Goal: Task Accomplishment & Management: Understand process/instructions

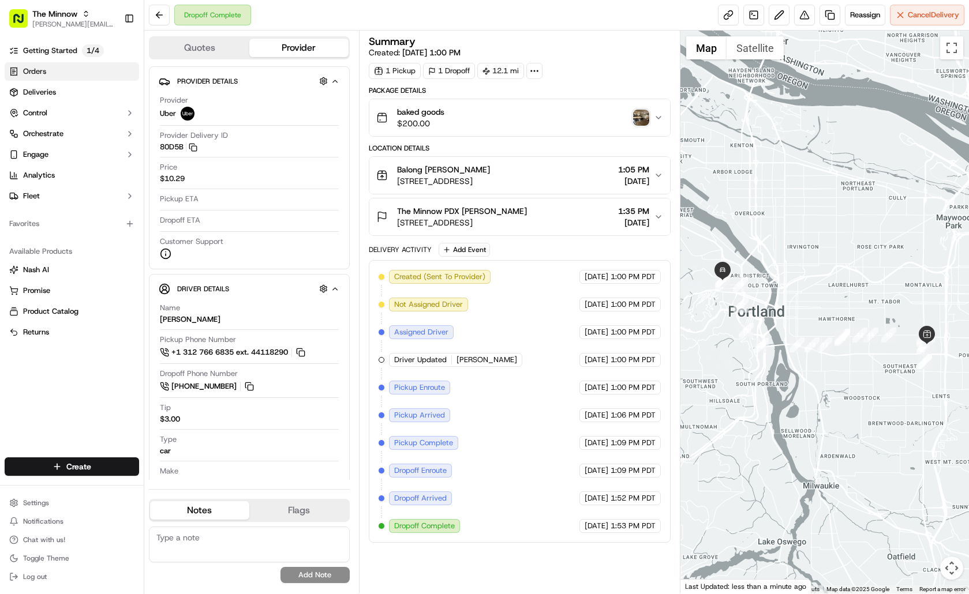
click at [39, 72] on span "Orders" at bounding box center [34, 71] width 23 height 10
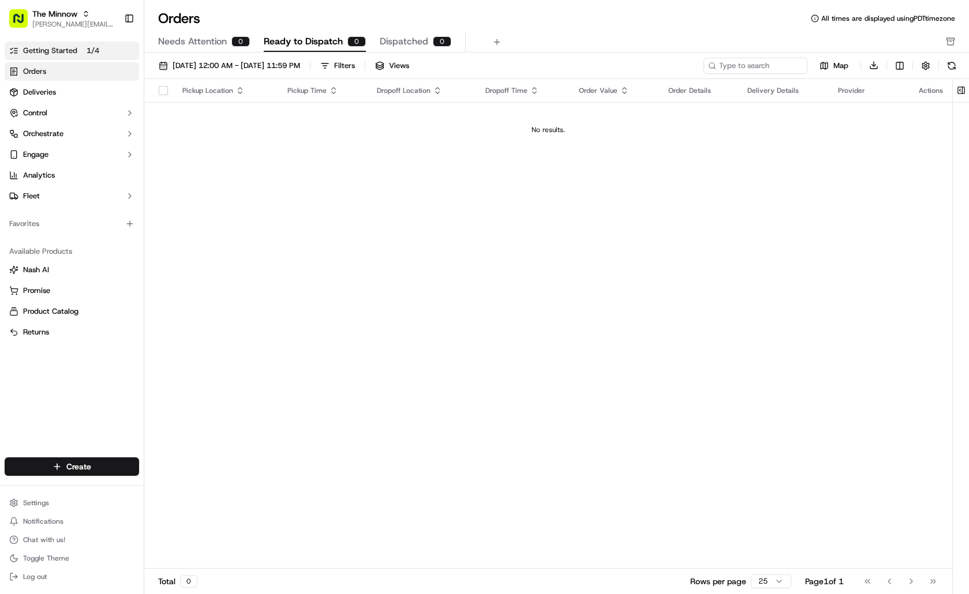
click at [51, 52] on span "Getting Started" at bounding box center [50, 51] width 54 height 10
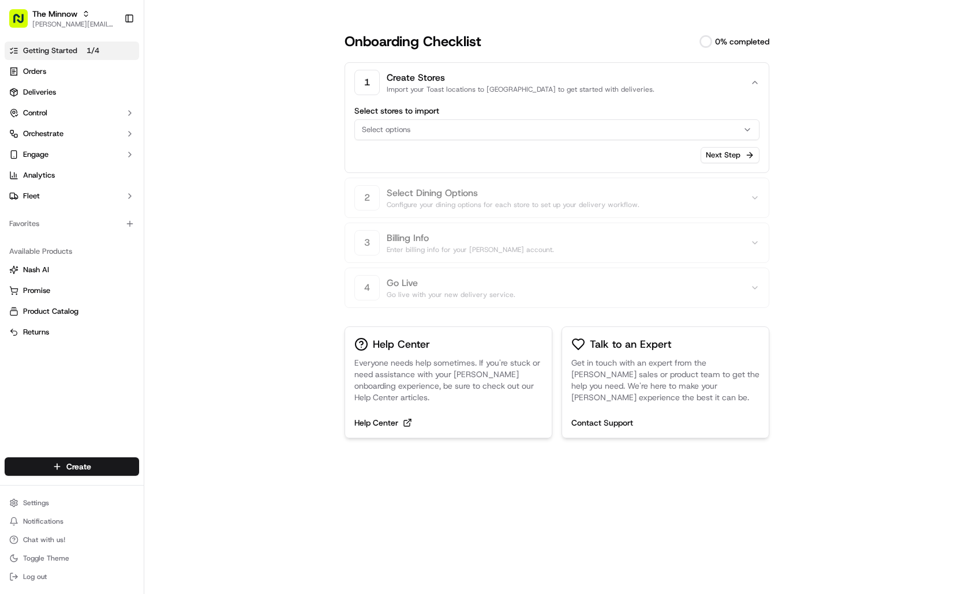
click at [729, 126] on div "Select options" at bounding box center [556, 130] width 399 height 10
click at [409, 149] on input "text" at bounding box center [444, 154] width 137 height 23
click at [488, 200] on button "Close" at bounding box center [479, 197] width 79 height 16
drag, startPoint x: 243, startPoint y: 111, endPoint x: 154, endPoint y: 10, distance: 134.5
click at [245, 108] on div "Onboarding Checklist 0 % completed 1 Create Stores Import your Toast locations …" at bounding box center [556, 297] width 824 height 594
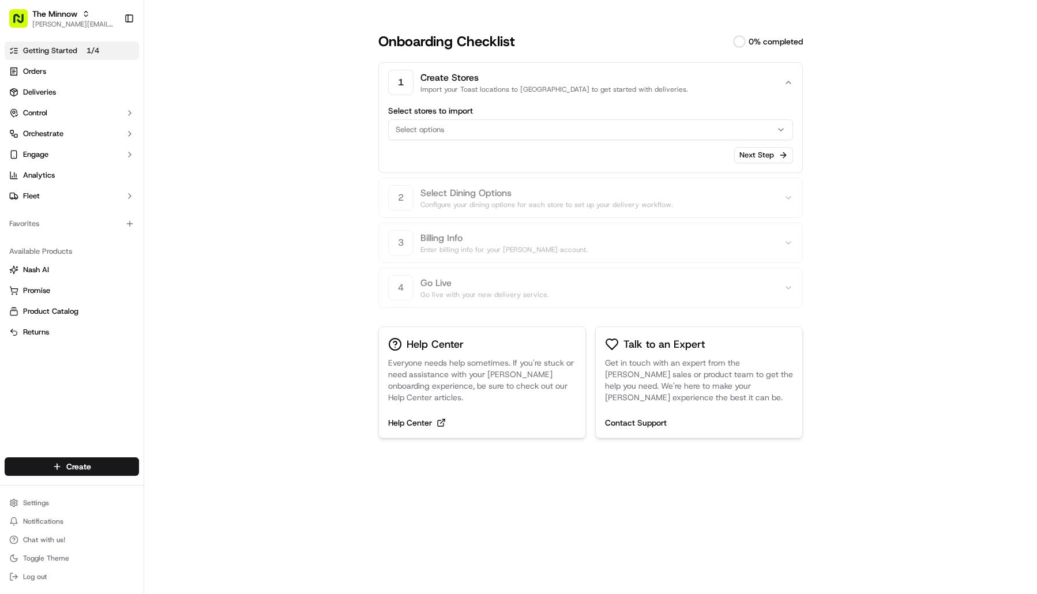
click at [685, 140] on button "Select options" at bounding box center [590, 129] width 405 height 21
click at [471, 160] on input "text" at bounding box center [478, 154] width 137 height 23
click at [448, 181] on div "(Select All)" at bounding box center [471, 175] width 165 height 17
drag, startPoint x: 437, startPoint y: 200, endPoint x: 458, endPoint y: 200, distance: 20.8
click at [436, 200] on button "Clear" at bounding box center [429, 197] width 79 height 16
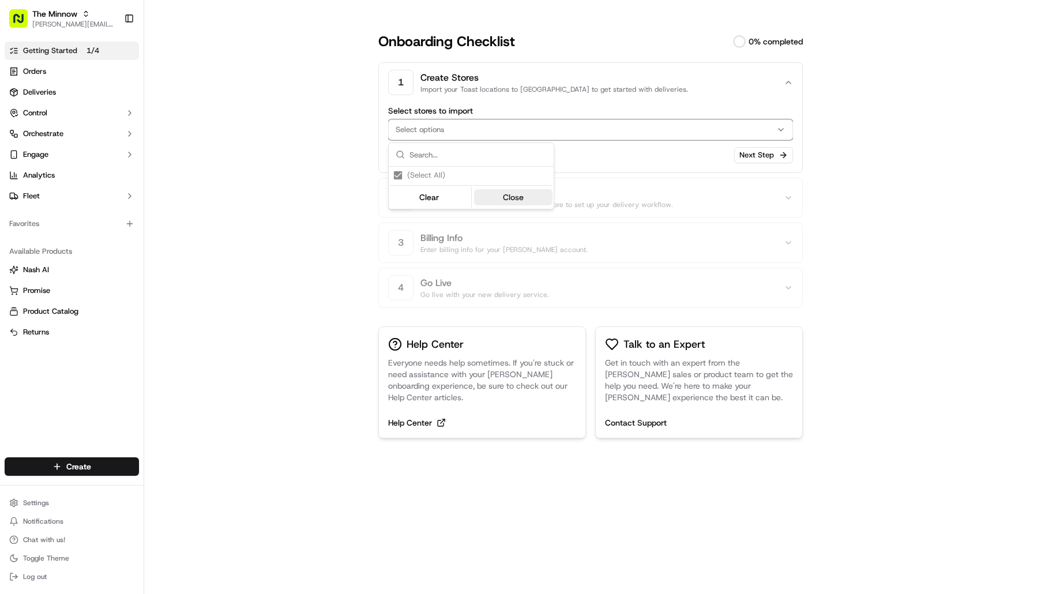
click at [510, 200] on button "Close" at bounding box center [513, 197] width 79 height 16
drag, startPoint x: 894, startPoint y: 185, endPoint x: 865, endPoint y: 182, distance: 29.6
click at [876, 183] on div "Onboarding Checklist 0 % completed 1 Create Stores Import your Toast locations …" at bounding box center [590, 297] width 893 height 594
click at [784, 156] on button "Next Step" at bounding box center [763, 155] width 59 height 16
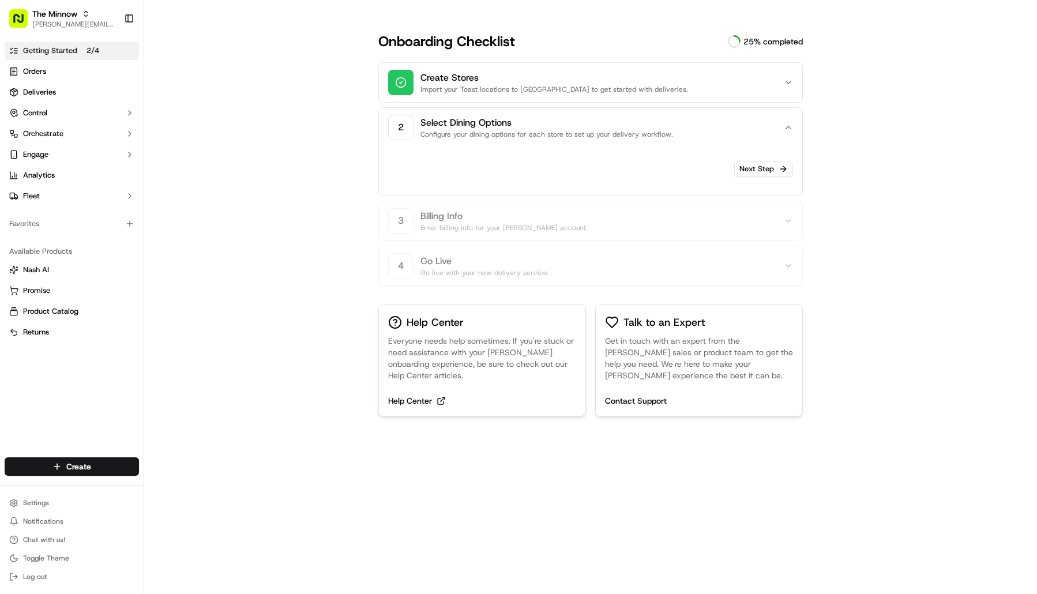
click at [789, 82] on icon "button" at bounding box center [788, 82] width 9 height 9
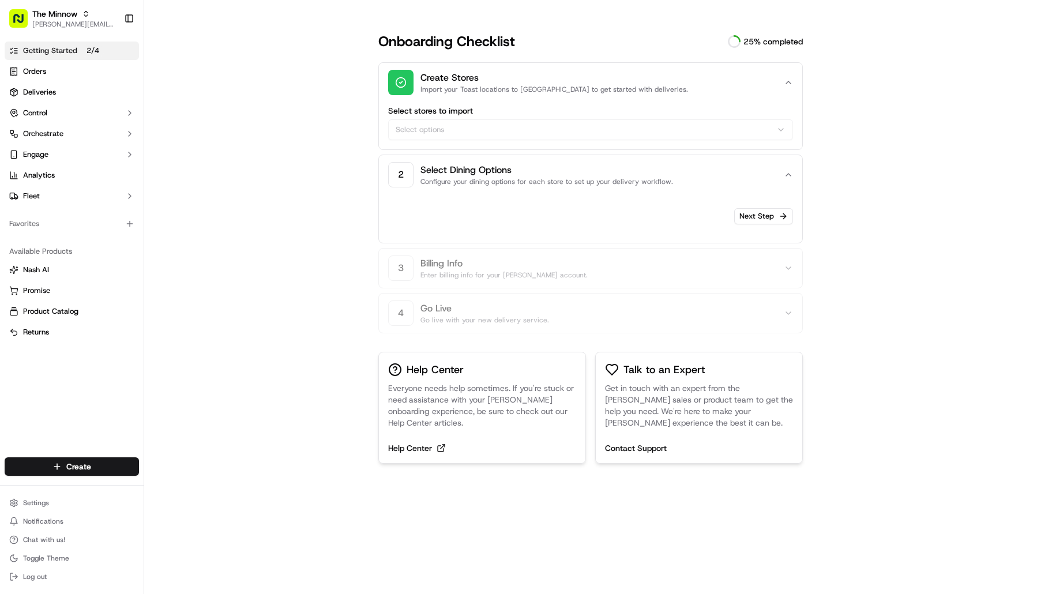
drag, startPoint x: 462, startPoint y: 126, endPoint x: 503, endPoint y: 130, distance: 41.7
click at [465, 126] on div "Select stores to import Select options" at bounding box center [590, 123] width 405 height 33
click at [657, 188] on button "2 Select Dining Options Configure your dining options for each store to set up …" at bounding box center [590, 174] width 405 height 39
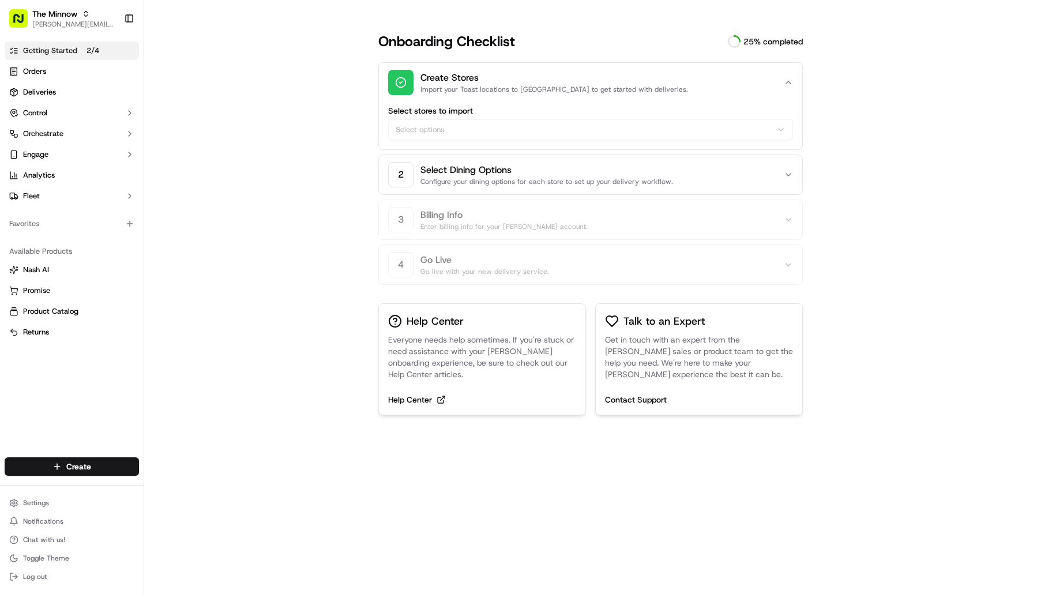
click at [737, 182] on p "Configure your dining options for each store to set up your delivery workflow." at bounding box center [599, 181] width 357 height 9
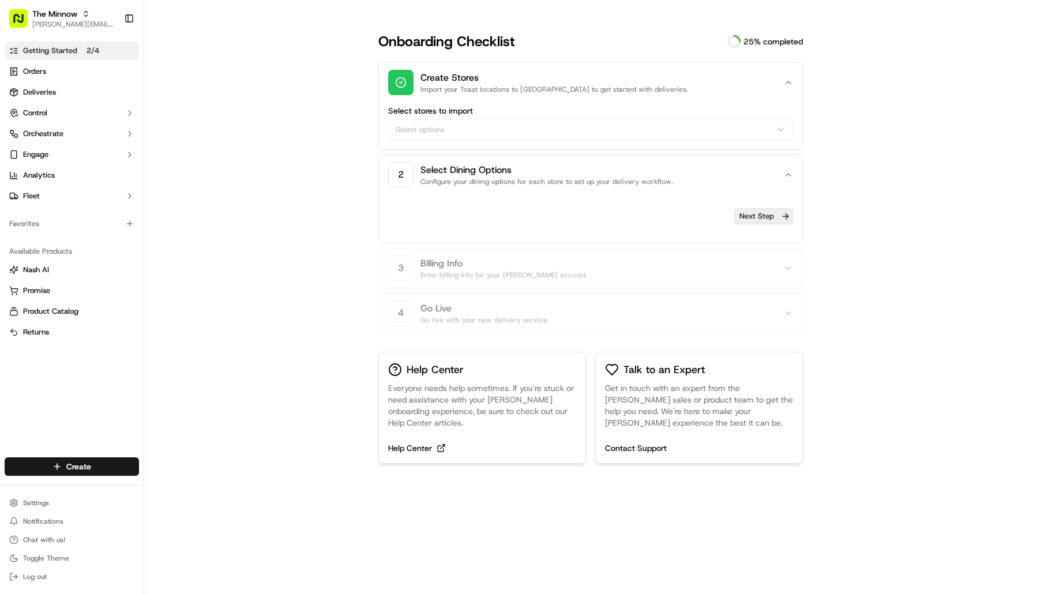
click at [772, 211] on button "Next Step" at bounding box center [763, 216] width 59 height 16
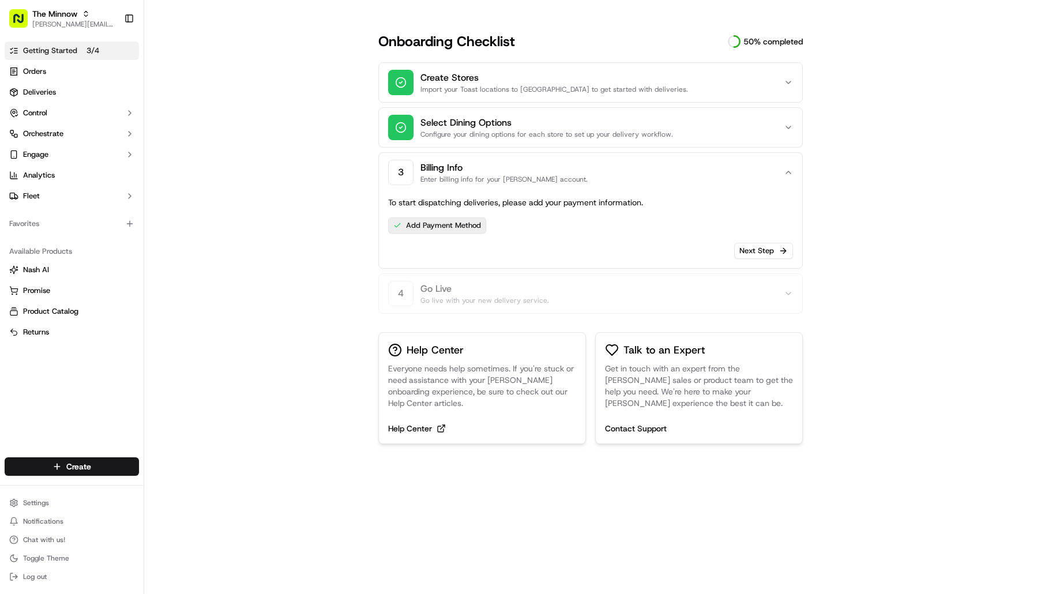
click at [453, 224] on link "Add Payment Method" at bounding box center [437, 226] width 98 height 16
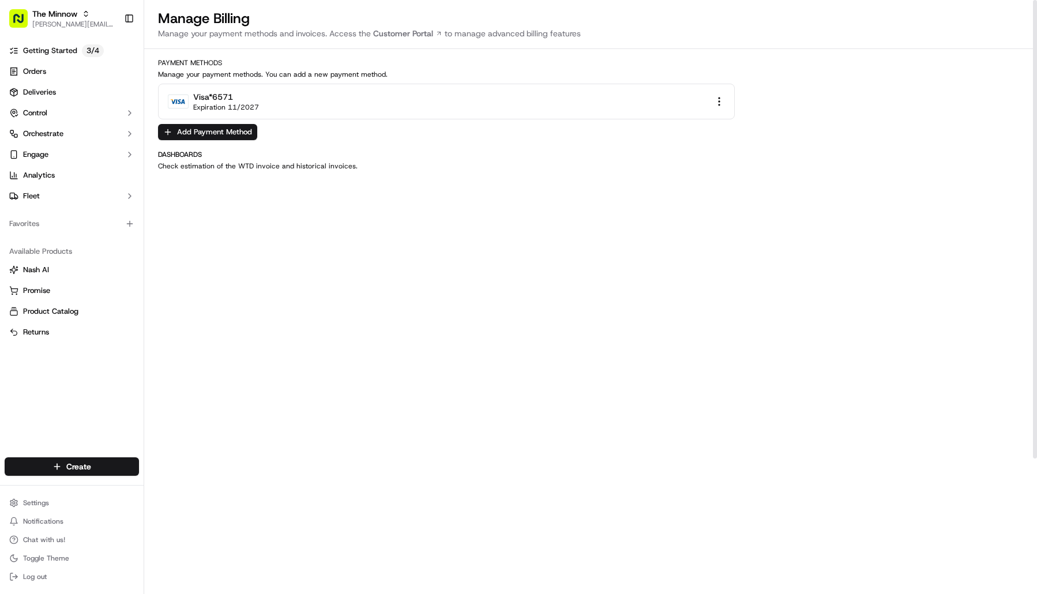
click at [720, 101] on html "The Minnow [PERSON_NAME][EMAIL_ADDRESS][DOMAIN_NAME] Toggle Sidebar Getting Sta…" at bounding box center [518, 297] width 1037 height 594
click at [222, 96] on html "The Minnow [PERSON_NAME][EMAIL_ADDRESS][DOMAIN_NAME] Toggle Sidebar Getting Sta…" at bounding box center [518, 297] width 1037 height 594
